Goal: Transaction & Acquisition: Purchase product/service

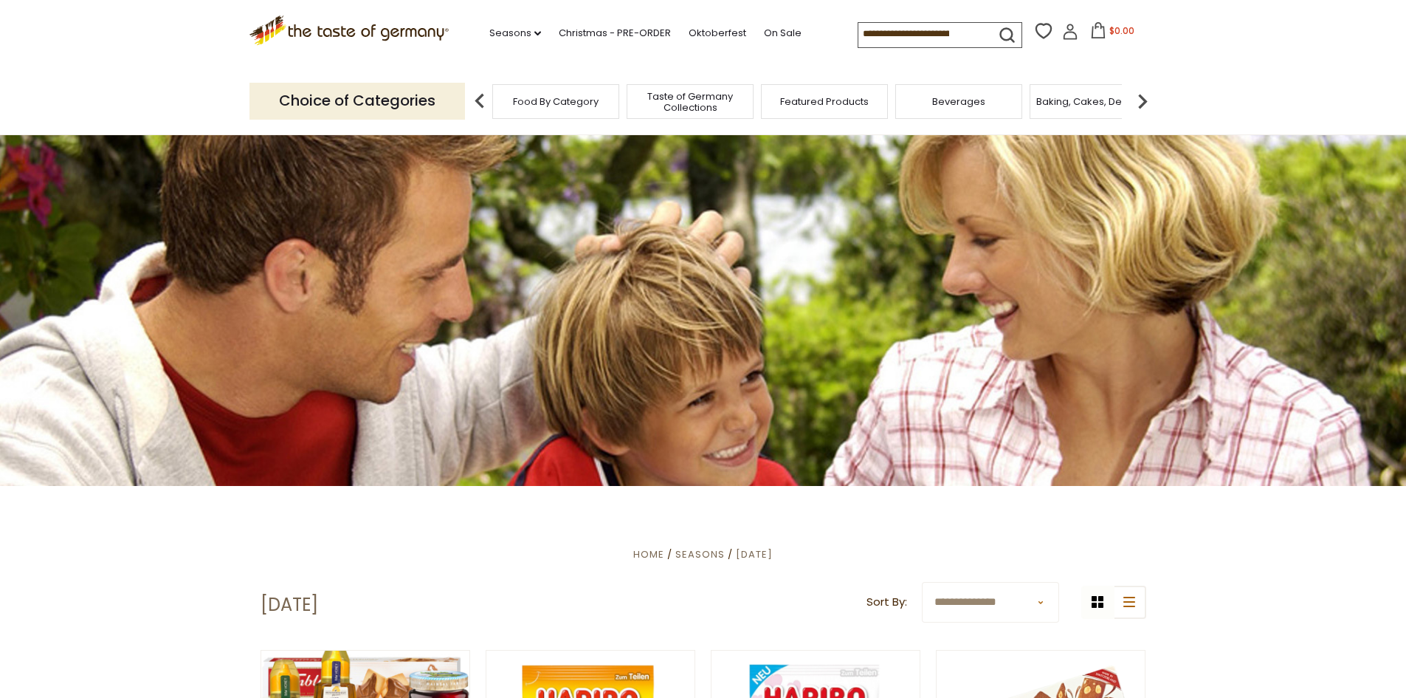
click at [881, 36] on input at bounding box center [920, 33] width 125 height 21
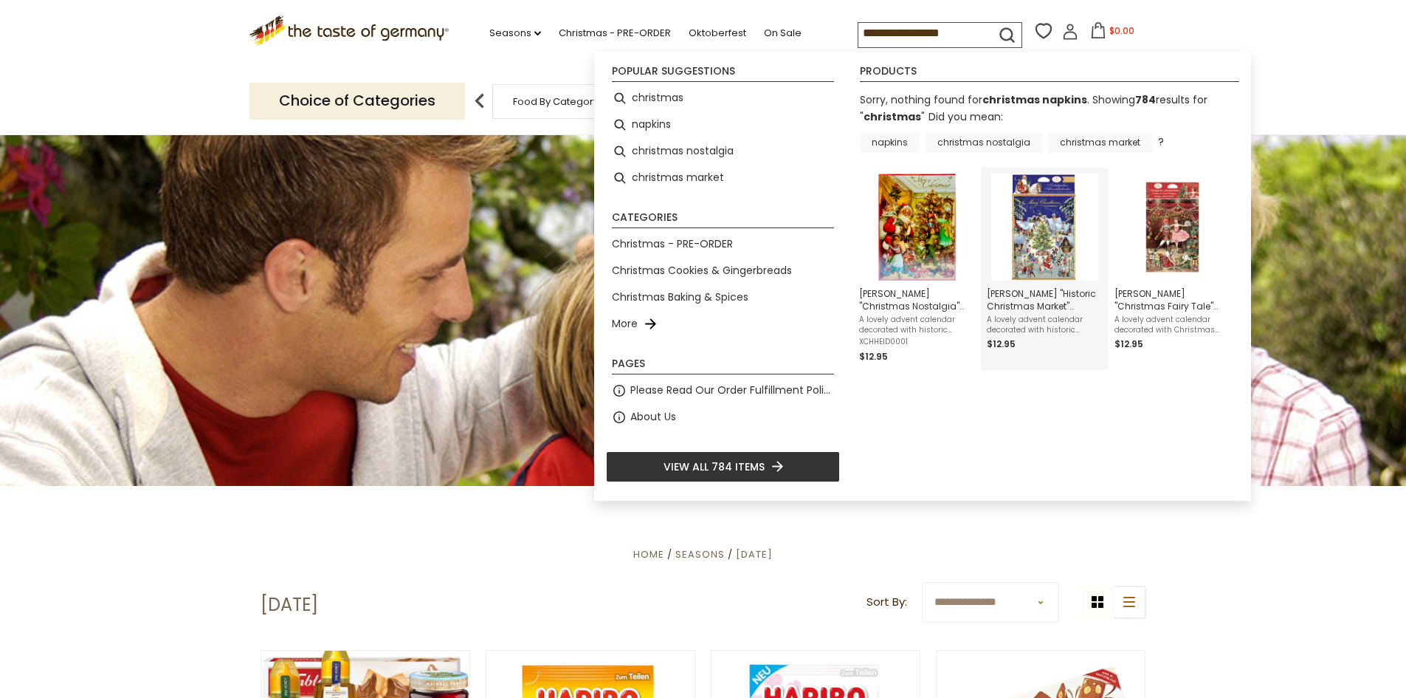
type input "**********"
click at [1051, 248] on img "Instant Search Results" at bounding box center [1044, 226] width 107 height 107
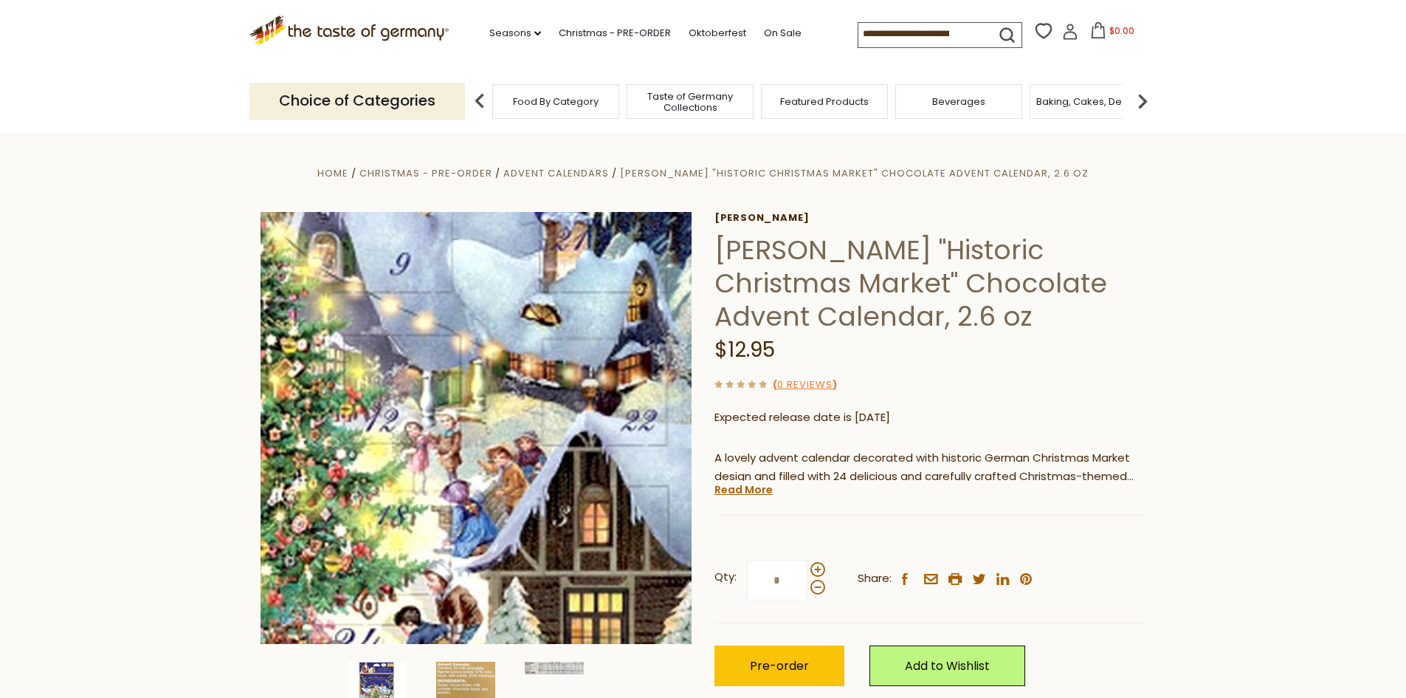
click at [550, 481] on img at bounding box center [477, 428] width 432 height 432
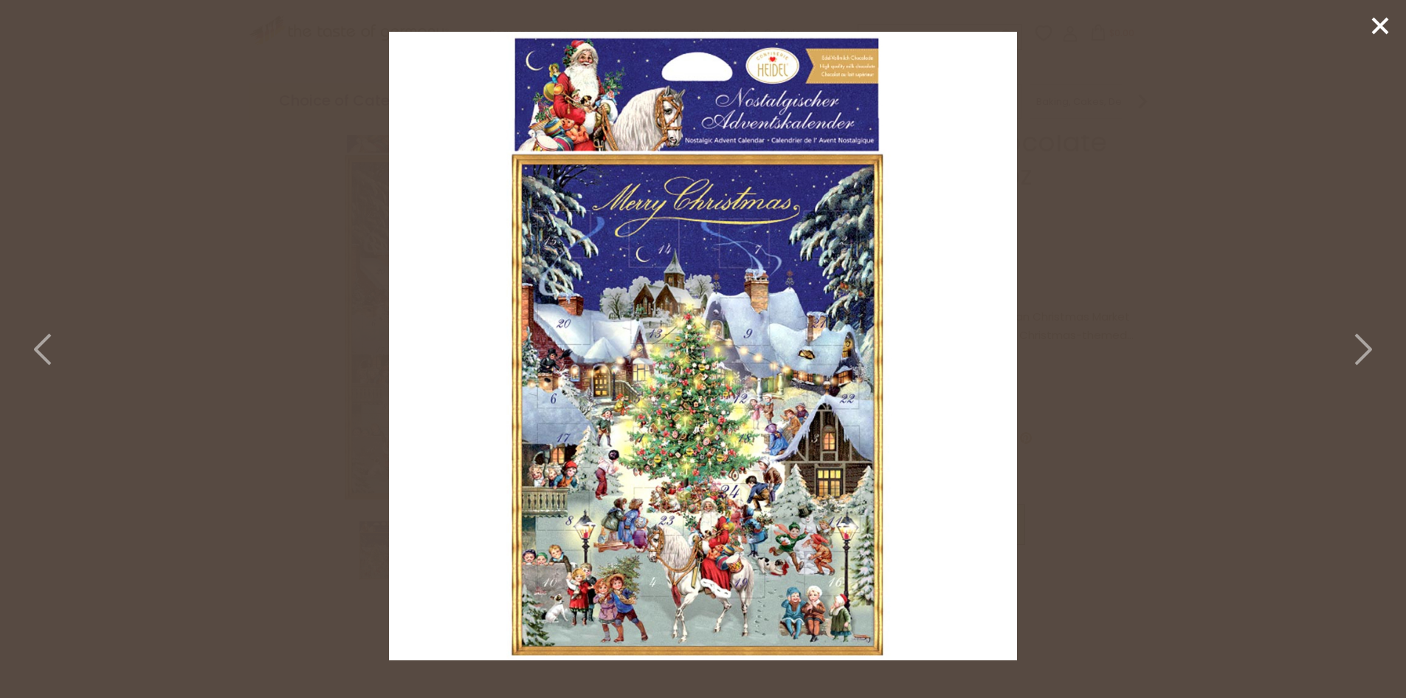
scroll to position [148, 0]
click at [47, 341] on icon at bounding box center [44, 349] width 32 height 44
click at [1368, 354] on icon at bounding box center [1362, 349] width 32 height 44
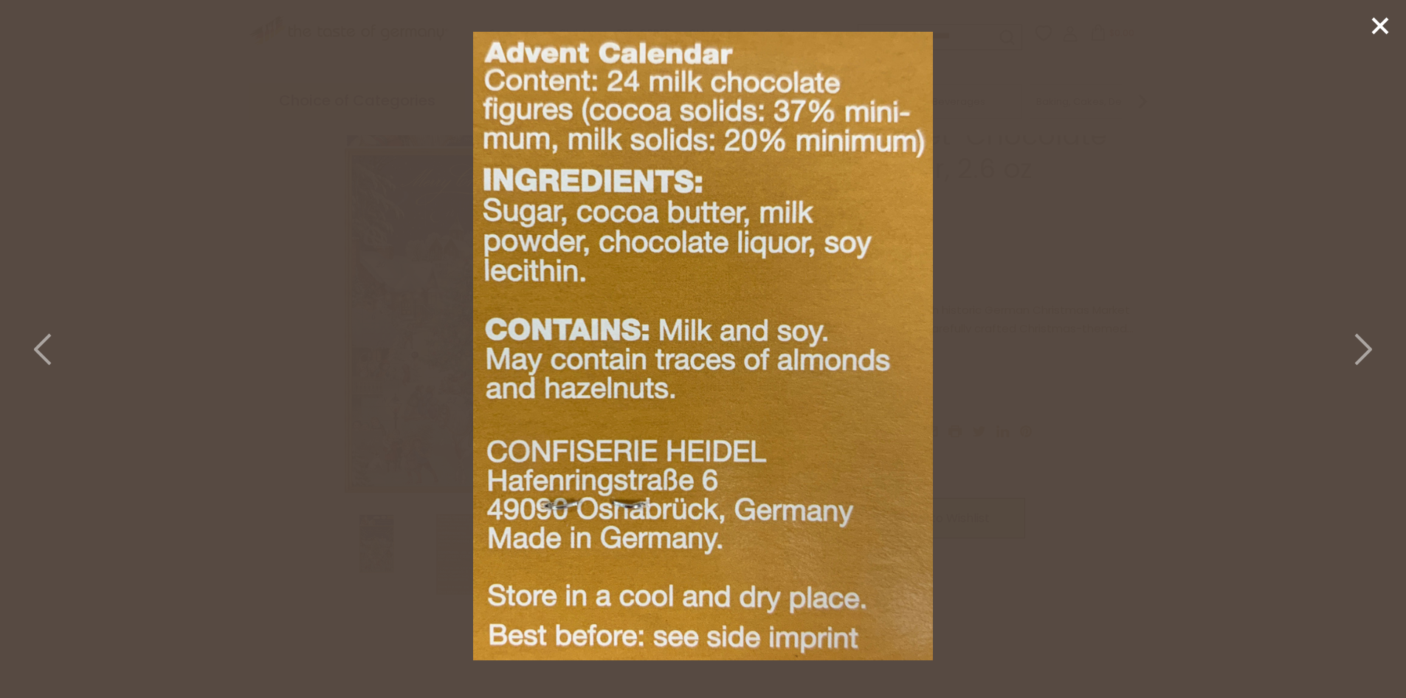
click at [1368, 354] on icon at bounding box center [1362, 349] width 32 height 44
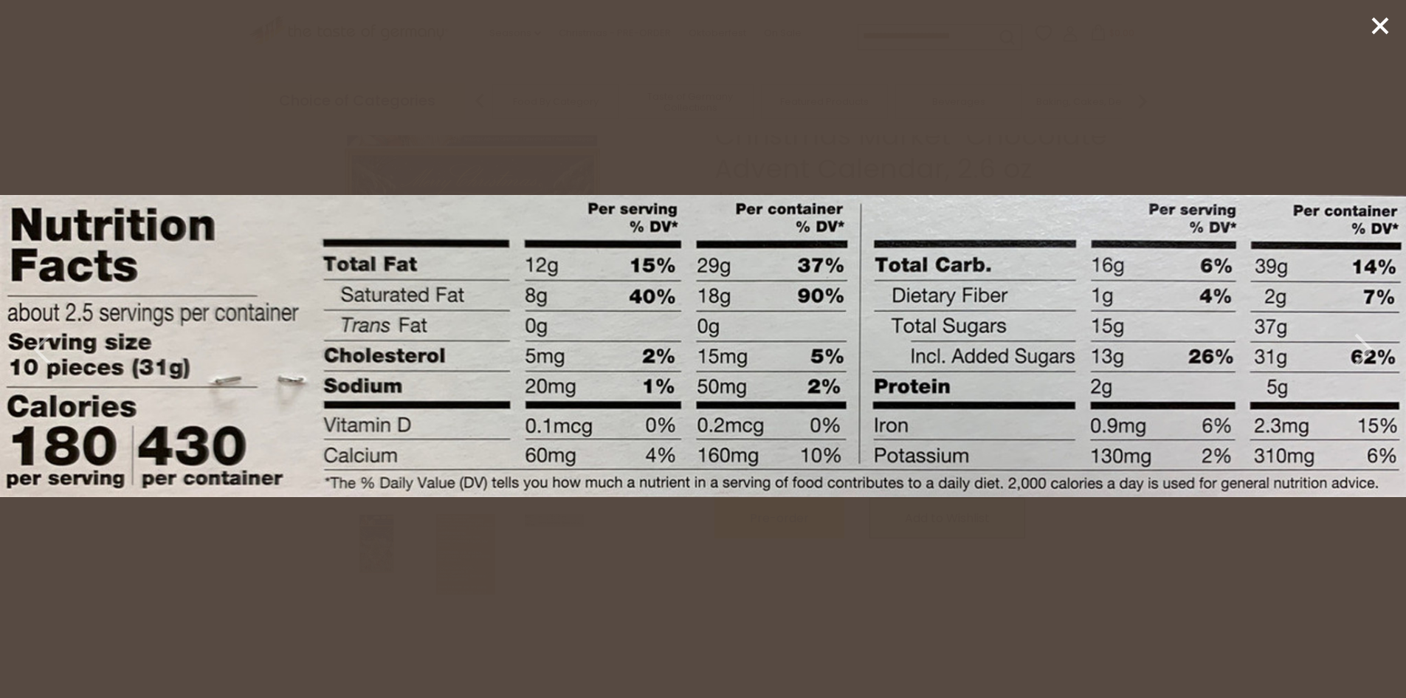
click at [1368, 354] on icon at bounding box center [1362, 349] width 32 height 44
